Goal: Task Accomplishment & Management: Manage account settings

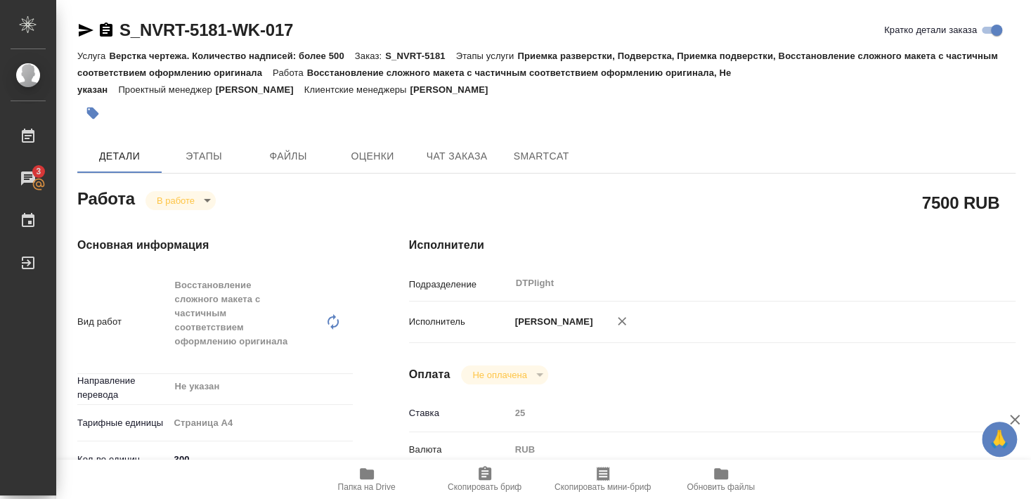
click at [604, 115] on div at bounding box center [546, 113] width 938 height 31
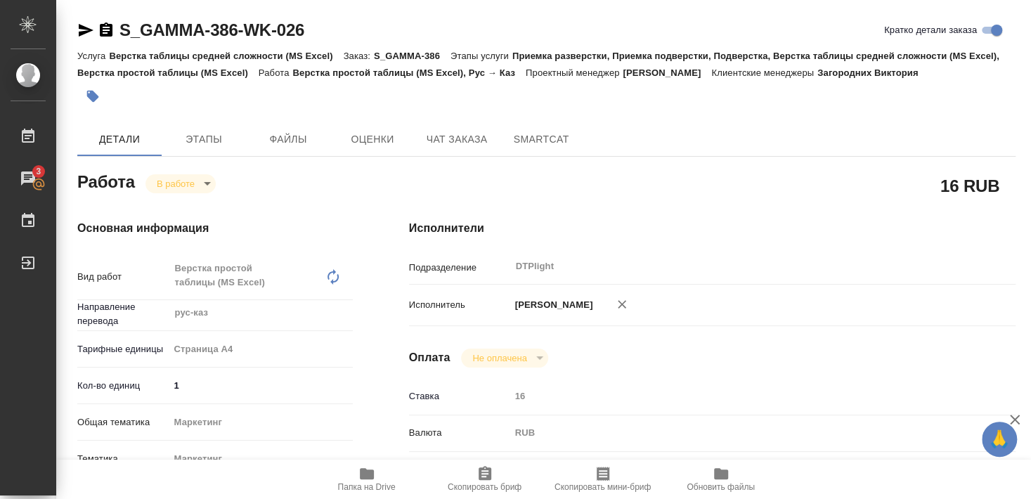
scroll to position [215, 0]
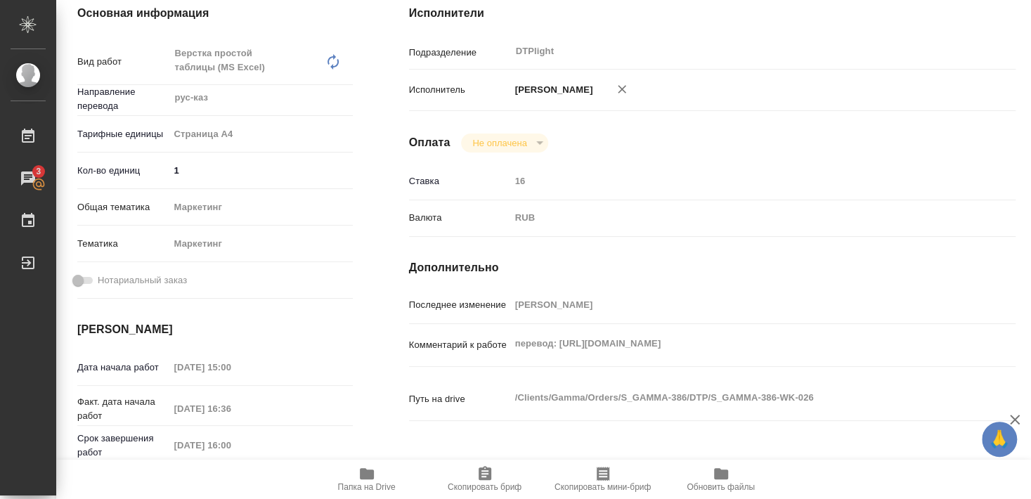
click at [365, 482] on icon "button" at bounding box center [366, 473] width 17 height 17
click at [354, 479] on span "Папка на Drive" at bounding box center [366, 478] width 101 height 27
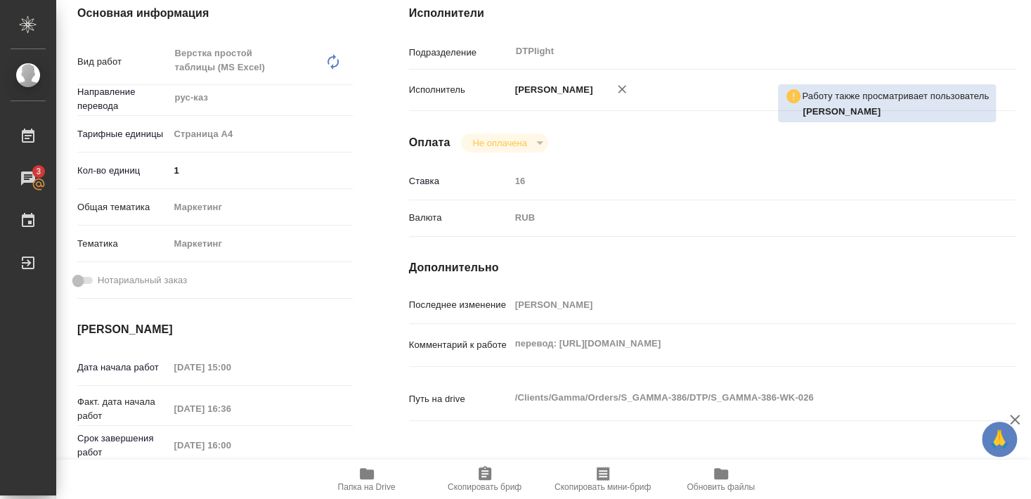
scroll to position [0, 0]
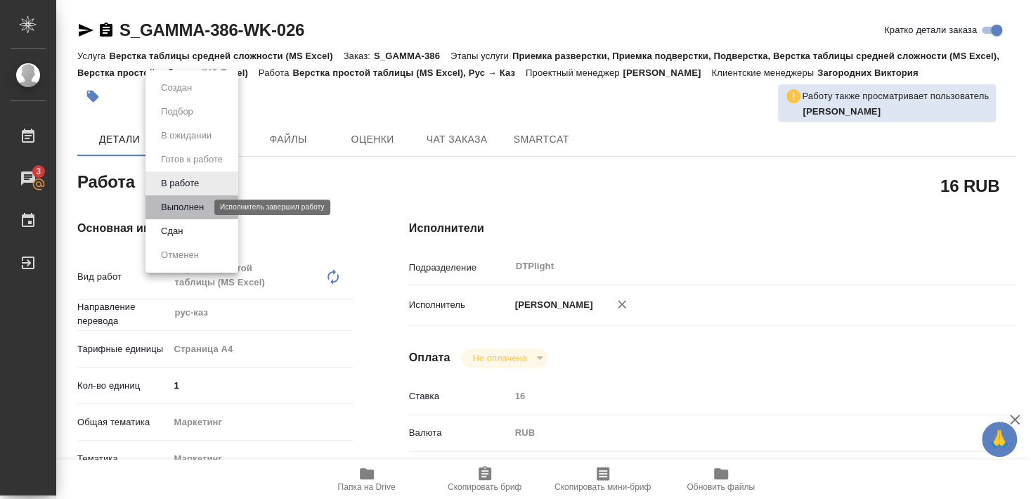
click at [186, 204] on button "Выполнен" at bounding box center [182, 207] width 51 height 15
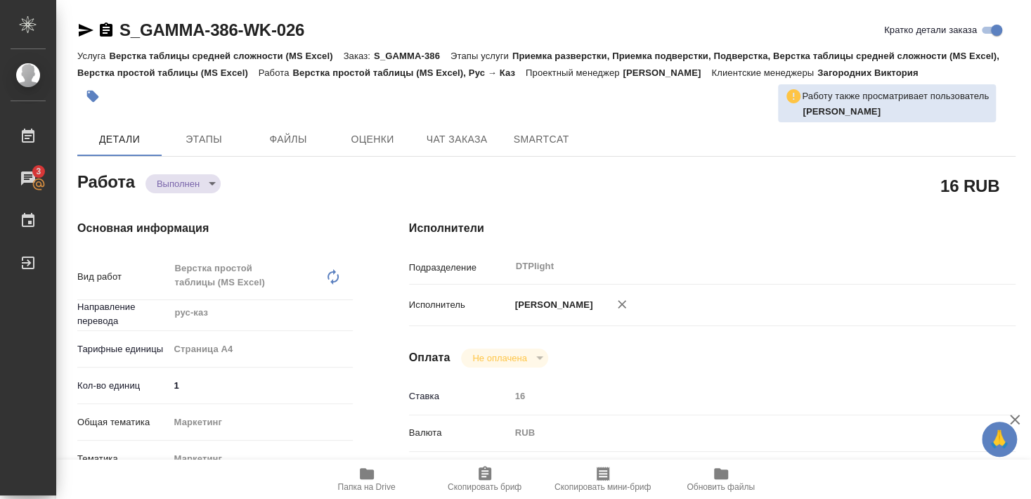
type textarea "x"
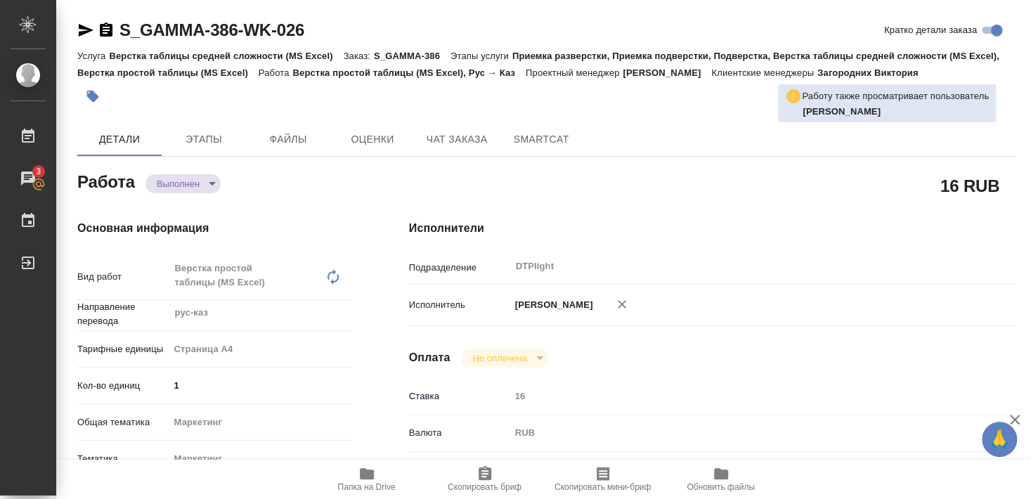
type textarea "x"
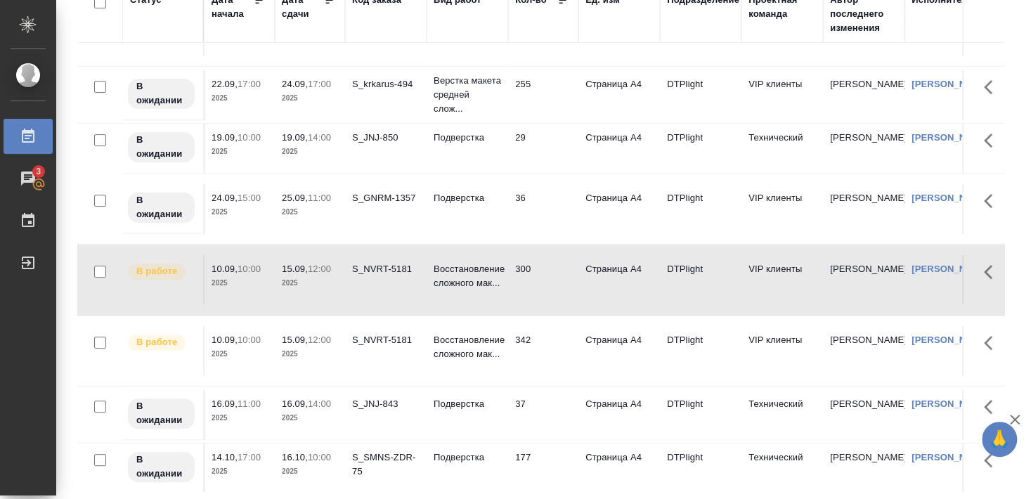
scroll to position [128, 0]
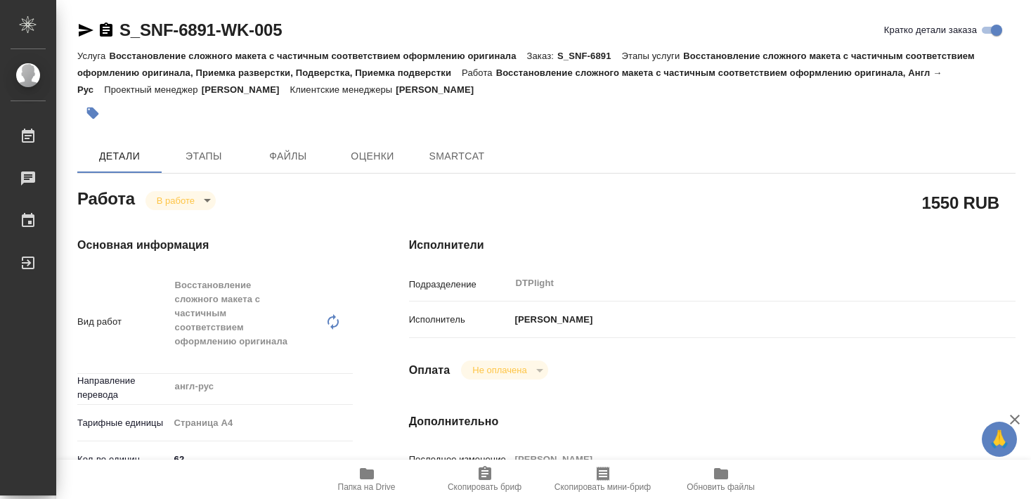
type textarea "x"
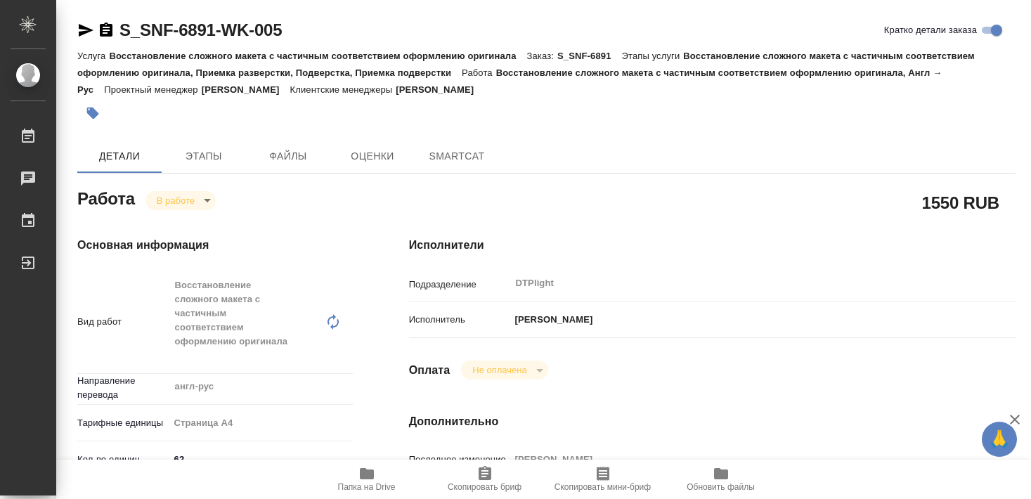
type textarea "x"
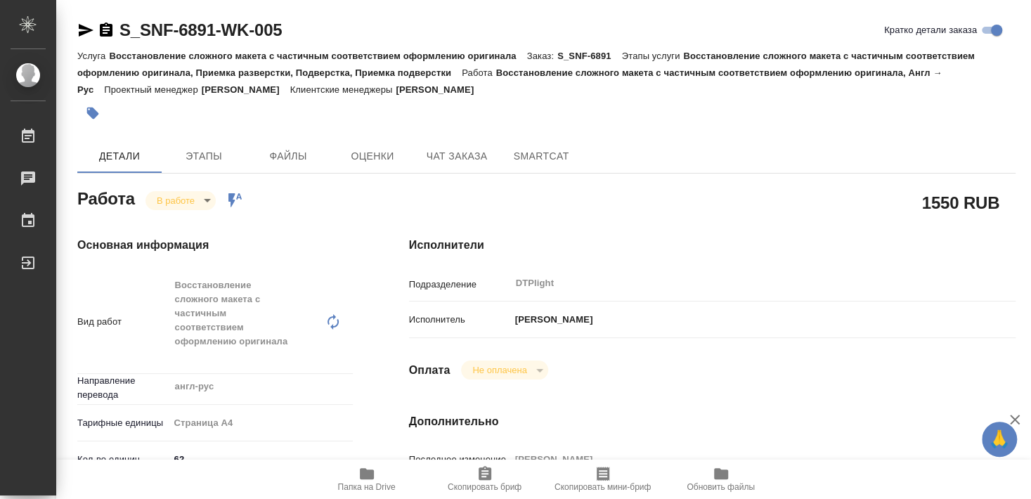
type textarea "x"
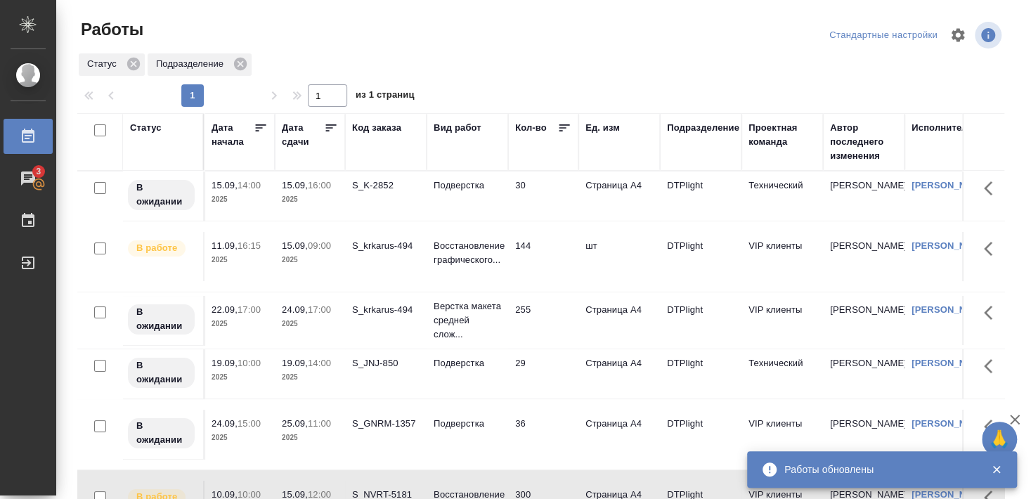
scroll to position [145, 0]
